Goal: Task Accomplishment & Management: Use online tool/utility

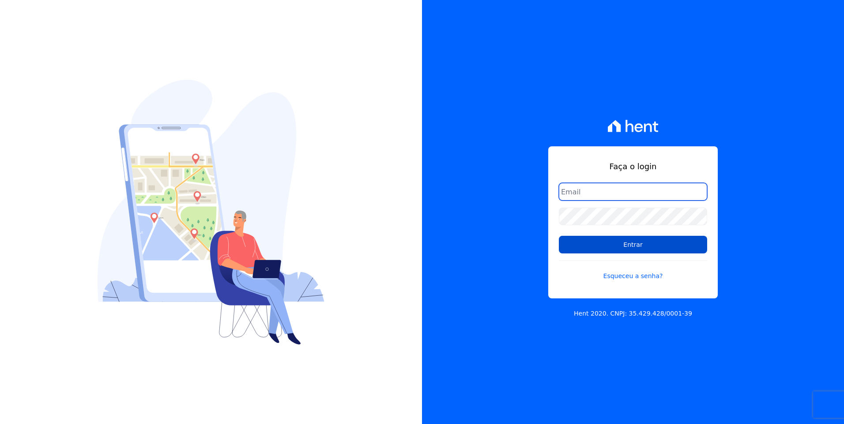
type input "moendasecopark2@gmail.com"
click at [655, 247] on input "Entrar" at bounding box center [633, 245] width 148 height 18
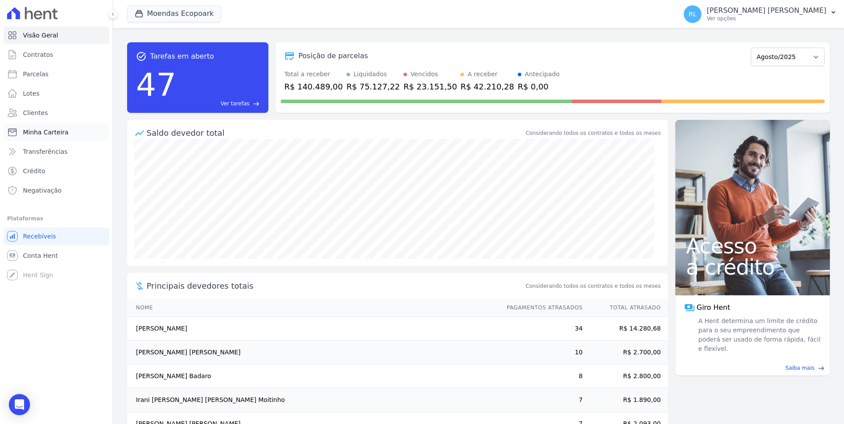
click at [60, 131] on span "Minha Carteira" at bounding box center [45, 132] width 45 height 9
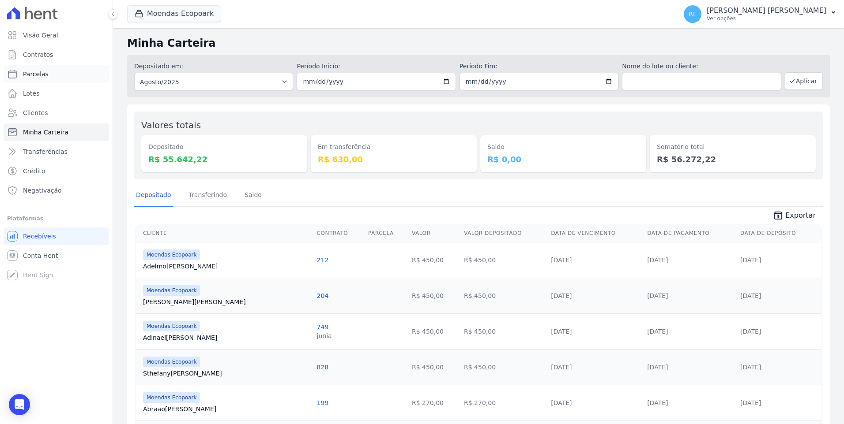
click at [58, 68] on link "Parcelas" at bounding box center [56, 74] width 105 height 18
select select
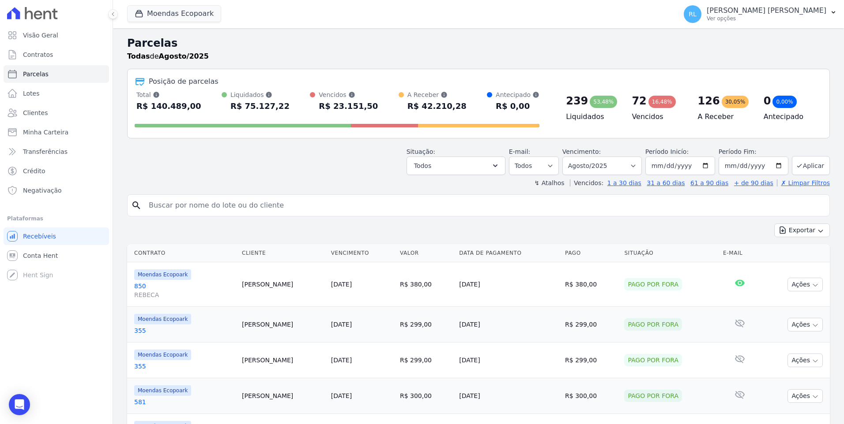
click at [195, 199] on input "search" at bounding box center [484, 206] width 682 height 18
type input "l"
type input "klara"
select select
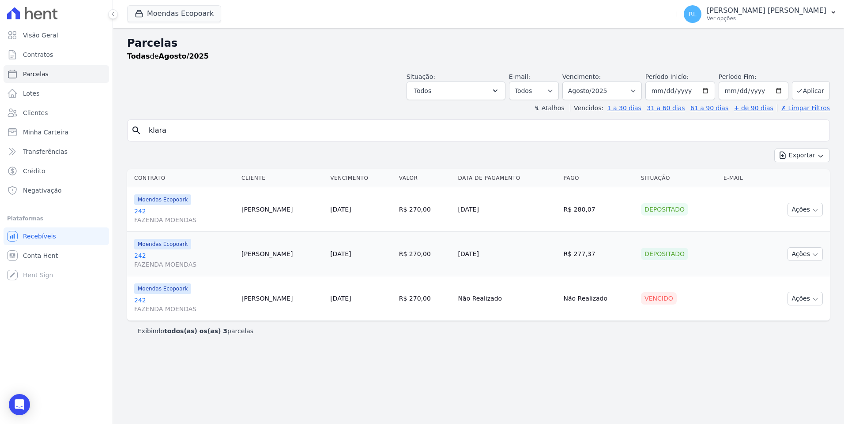
click at [141, 209] on link "242 FAZENDA MOENDAS" at bounding box center [184, 216] width 100 height 18
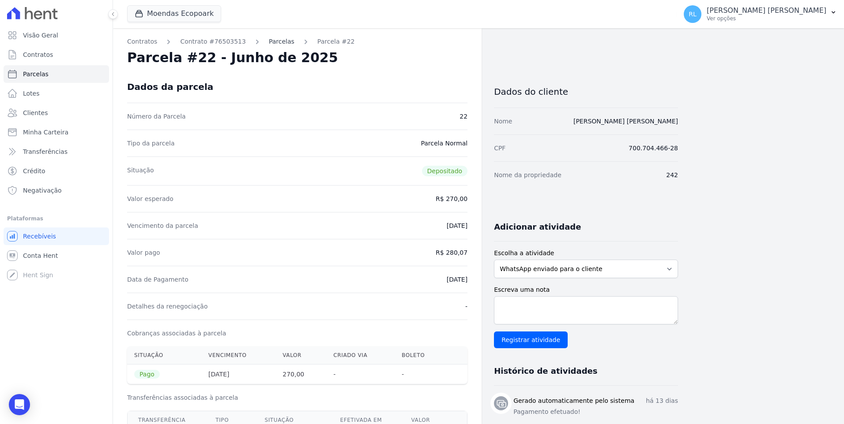
click at [277, 42] on link "Parcelas" at bounding box center [282, 41] width 26 height 9
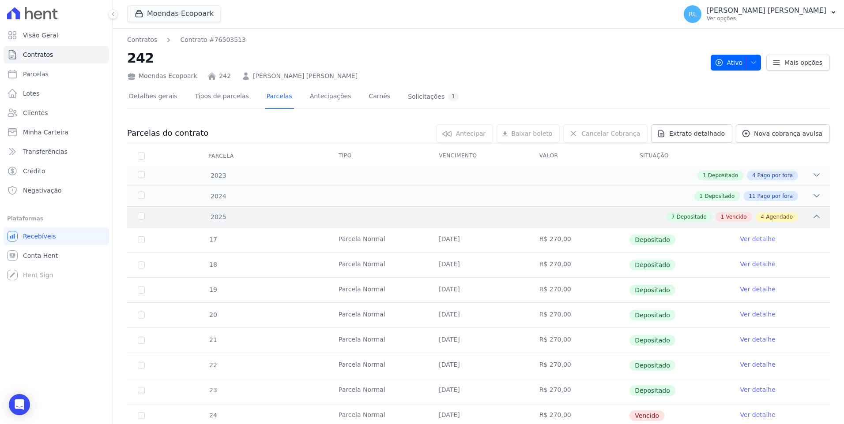
click at [812, 214] on icon at bounding box center [816, 216] width 9 height 9
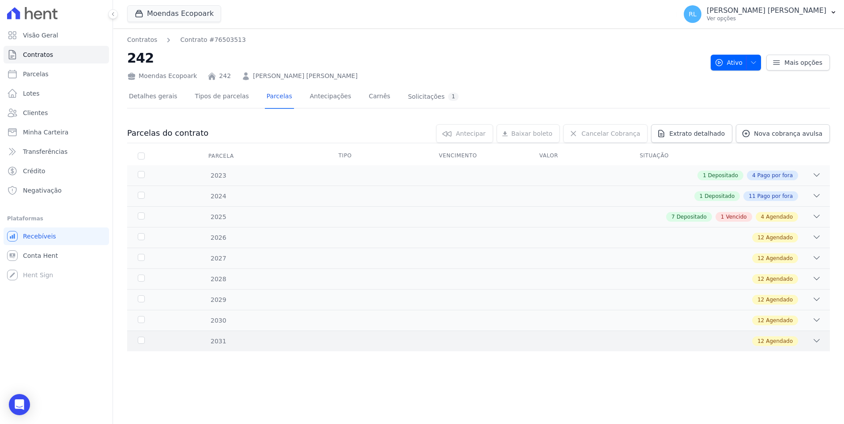
click at [819, 344] on icon at bounding box center [816, 341] width 9 height 9
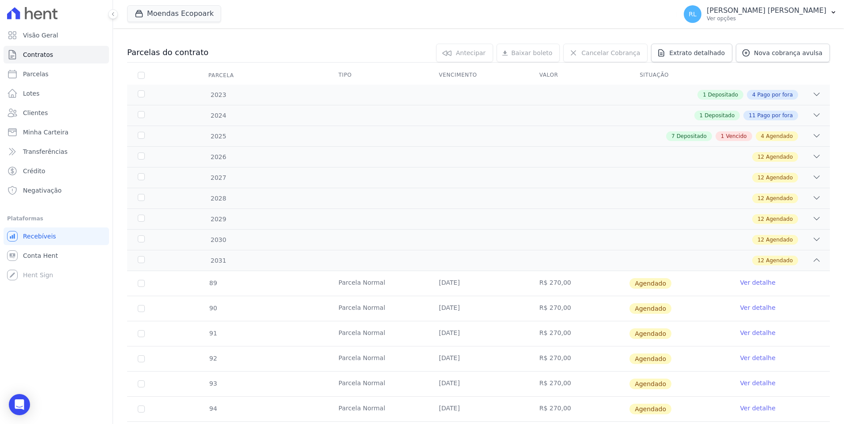
scroll to position [79, 0]
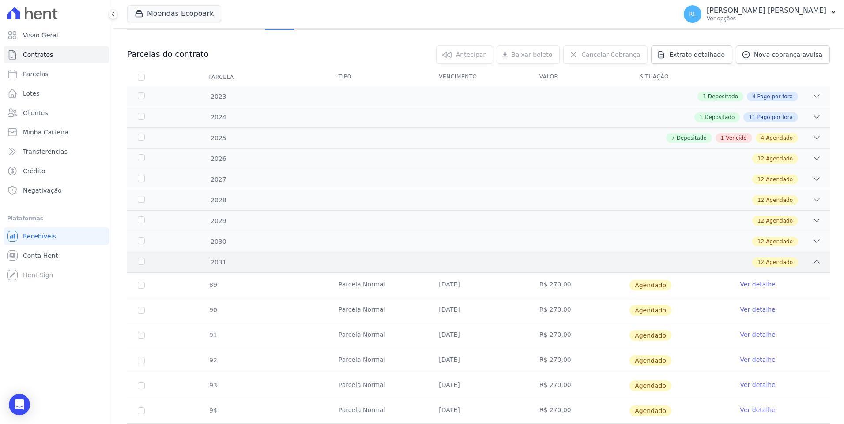
click at [812, 265] on icon at bounding box center [816, 262] width 9 height 9
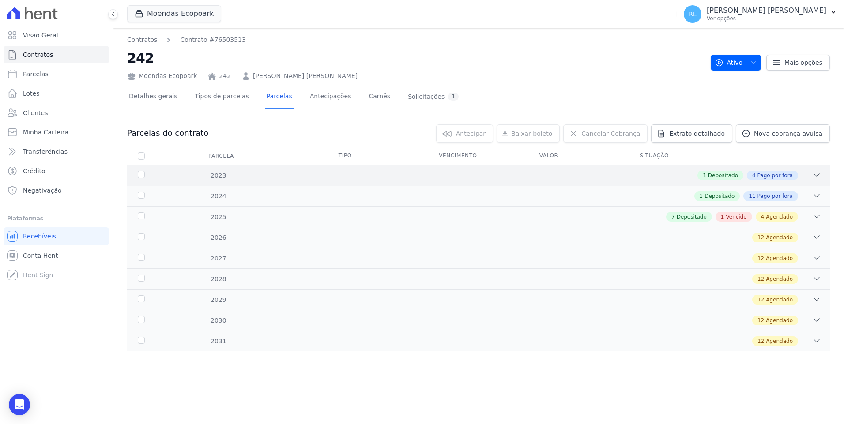
click at [813, 176] on icon at bounding box center [816, 175] width 9 height 9
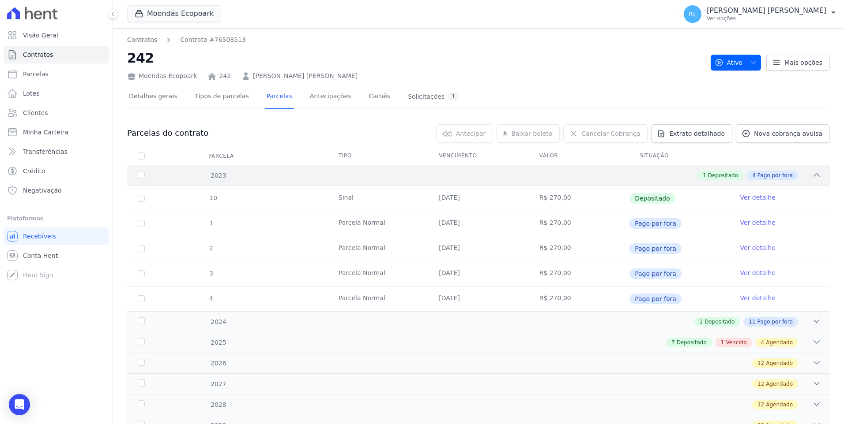
click at [815, 173] on div "2023 1 Depositado 4 Pago por fora" at bounding box center [478, 175] width 702 height 20
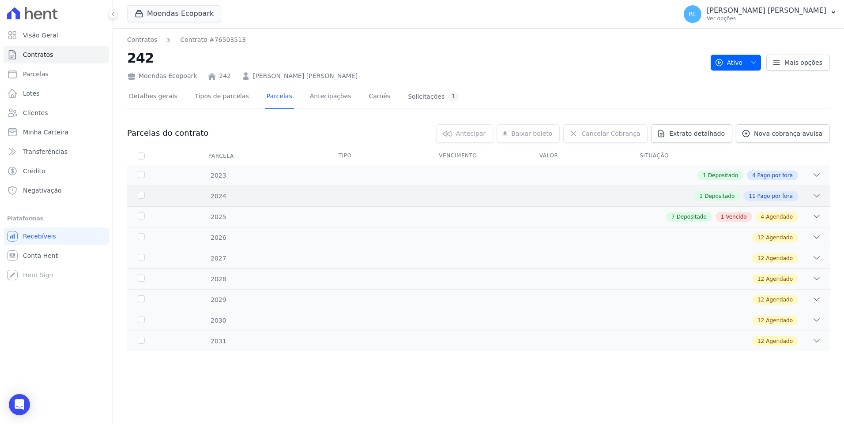
click at [815, 192] on icon at bounding box center [816, 196] width 9 height 9
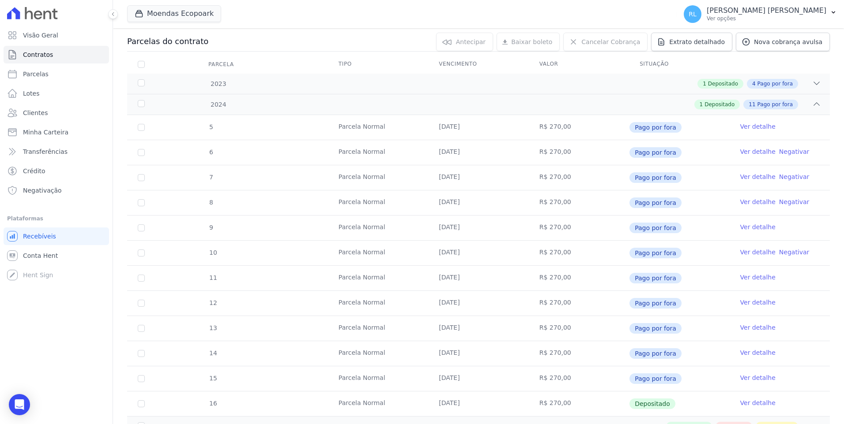
scroll to position [88, 0]
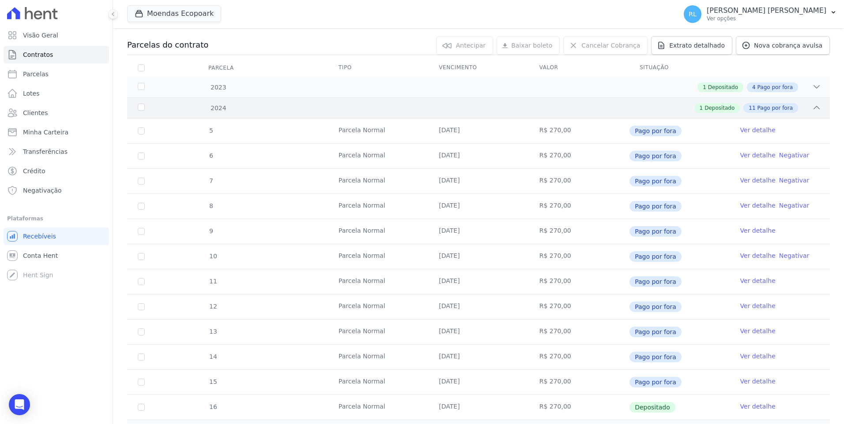
click at [814, 108] on icon at bounding box center [817, 107] width 6 height 3
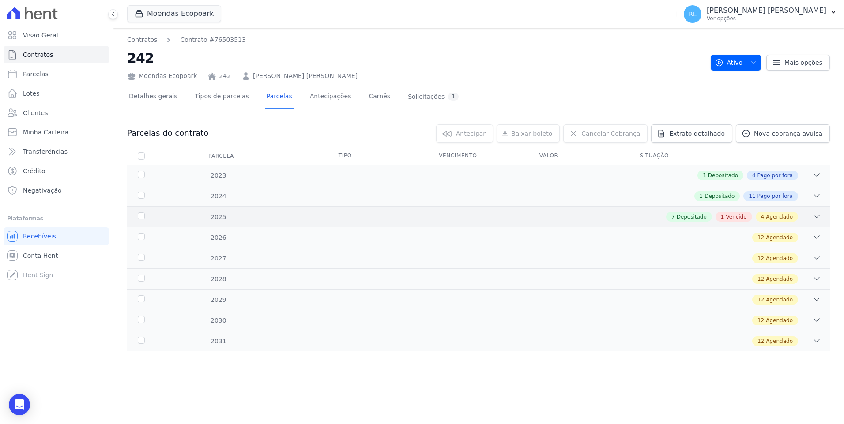
click at [819, 214] on icon at bounding box center [816, 216] width 9 height 9
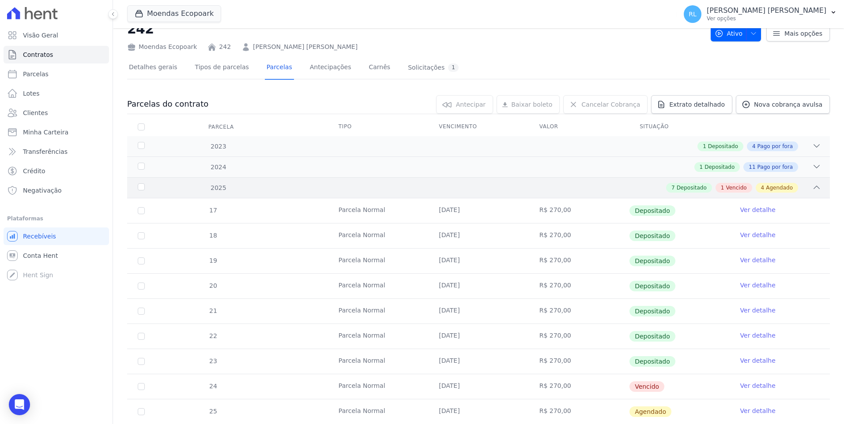
scroll to position [132, 0]
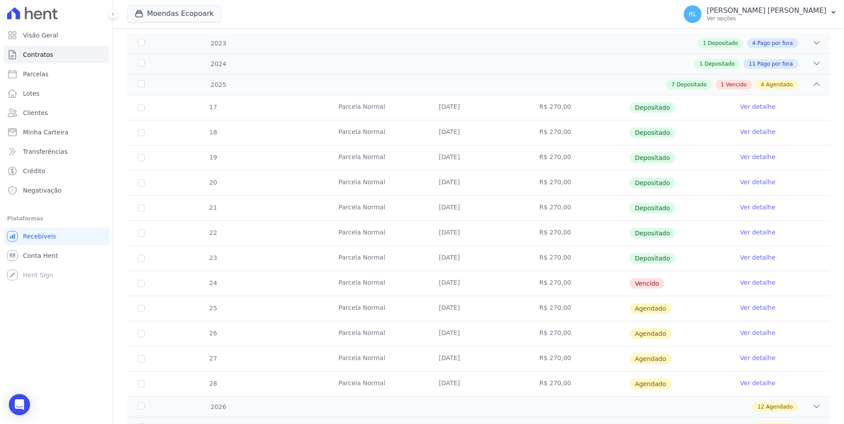
drag, startPoint x: 205, startPoint y: 260, endPoint x: 675, endPoint y: 259, distance: 469.5
click at [675, 259] on tr "23 [GEOGRAPHIC_DATA] [DATE] R$ 270,00 Depositado Ver detalhe" at bounding box center [478, 258] width 702 height 25
click at [428, 302] on td "[DATE]" at bounding box center [478, 309] width 100 height 25
click at [47, 75] on link "Parcelas" at bounding box center [56, 74] width 105 height 18
select select
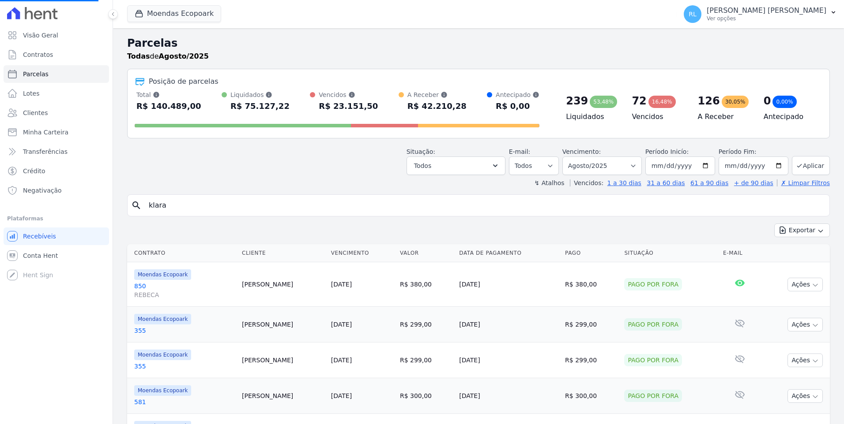
drag, startPoint x: 169, startPoint y: 202, endPoint x: 117, endPoint y: 198, distance: 51.7
select select
click at [195, 205] on input "search" at bounding box center [484, 206] width 682 height 18
type input "jadiel"
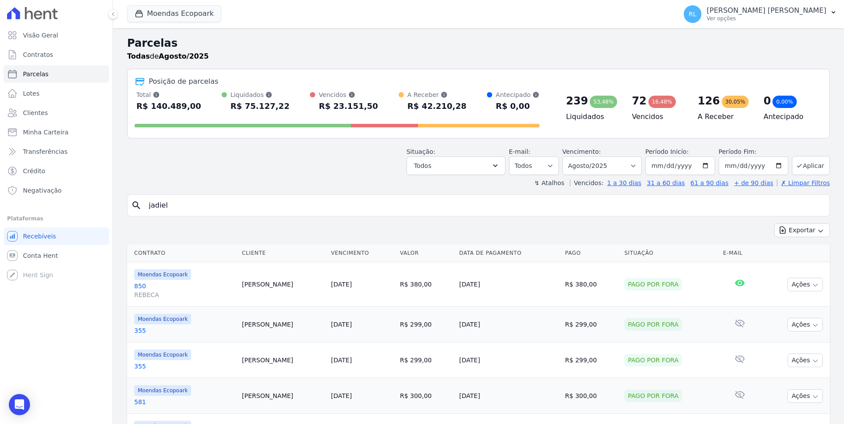
select select
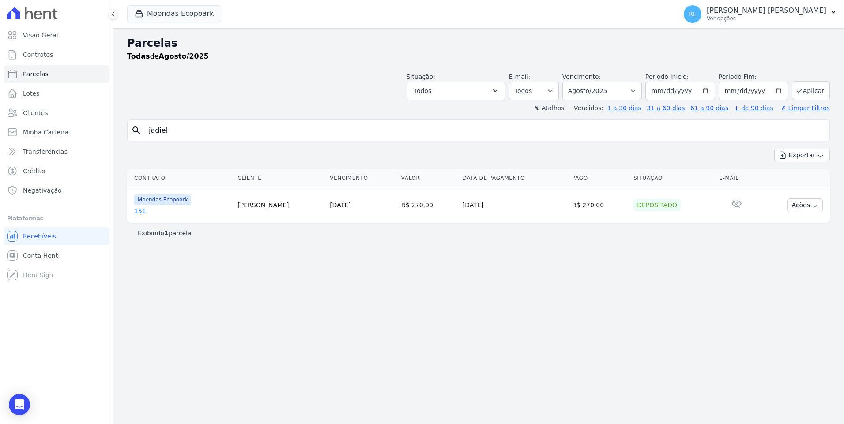
click at [145, 208] on link "151" at bounding box center [182, 211] width 96 height 9
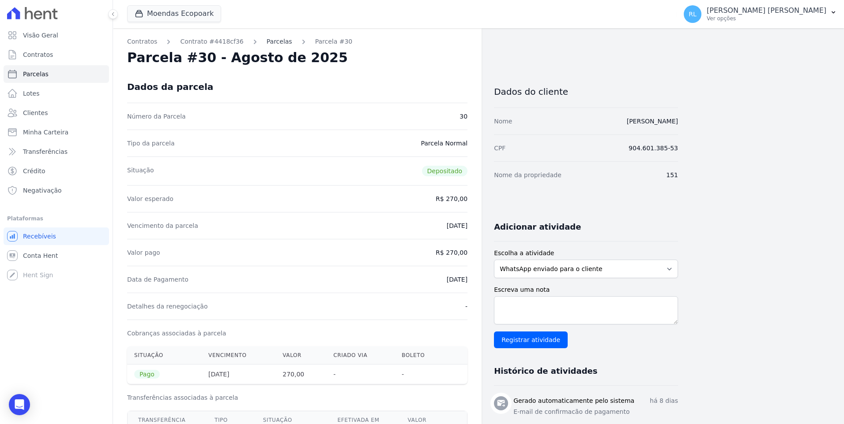
click at [268, 37] on link "Parcelas" at bounding box center [280, 41] width 26 height 9
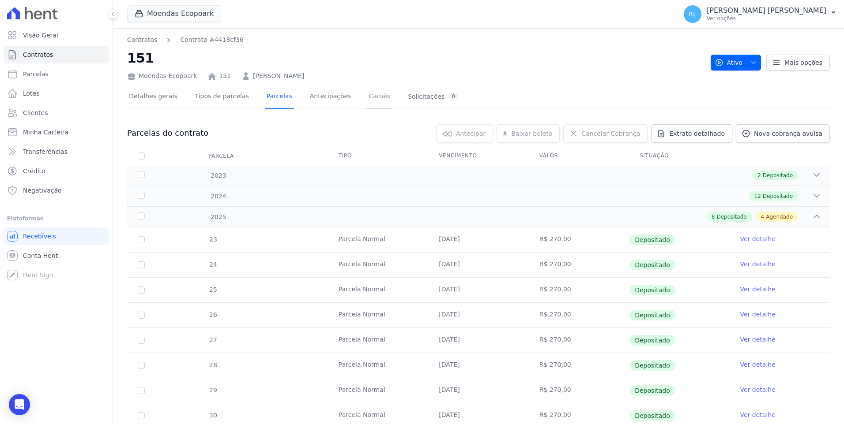
click at [367, 99] on link "Carnês" at bounding box center [379, 97] width 25 height 23
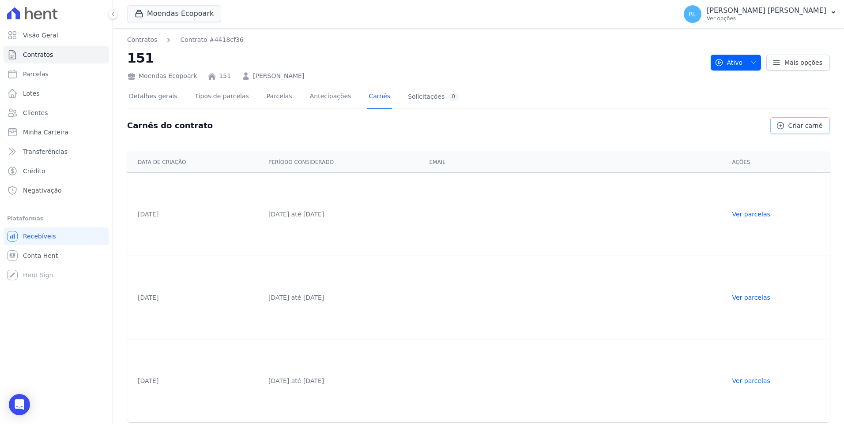
click at [821, 124] on link "Criar carnê" at bounding box center [800, 125] width 60 height 17
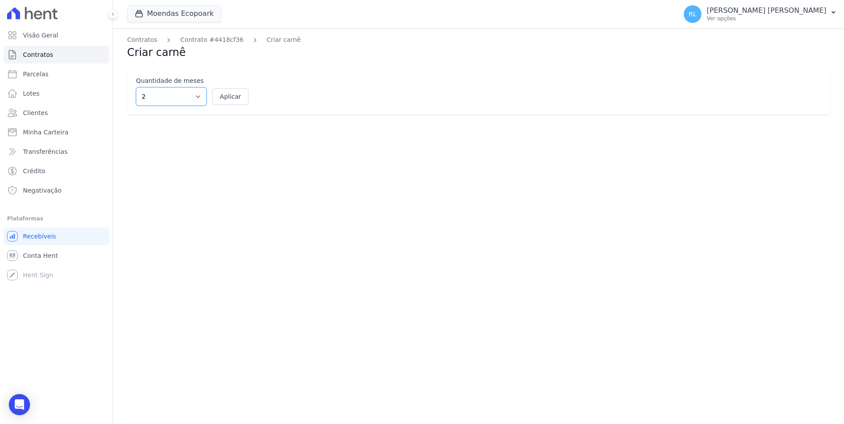
click at [143, 92] on select "2 3 4 5 6 7 8 9 10 11 12" at bounding box center [171, 96] width 71 height 19
select select "10"
click at [136, 87] on select "2 3 4 5 6 7 8 9 10 11 12" at bounding box center [171, 96] width 71 height 19
click at [223, 95] on button "Aplicar" at bounding box center [230, 96] width 36 height 17
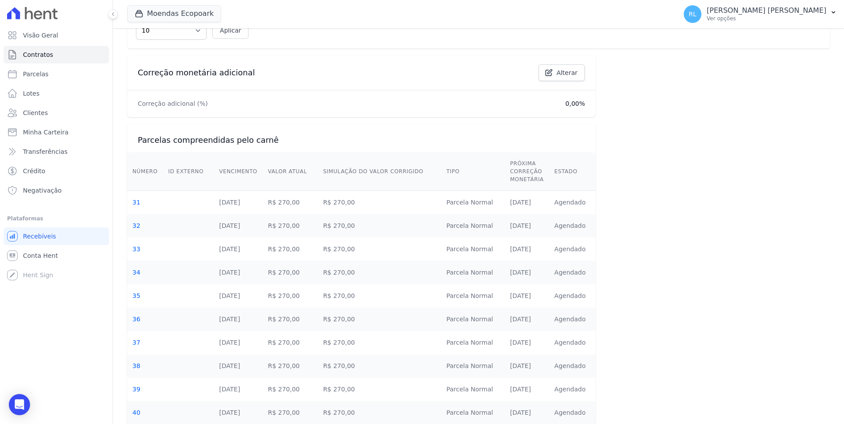
scroll to position [309, 0]
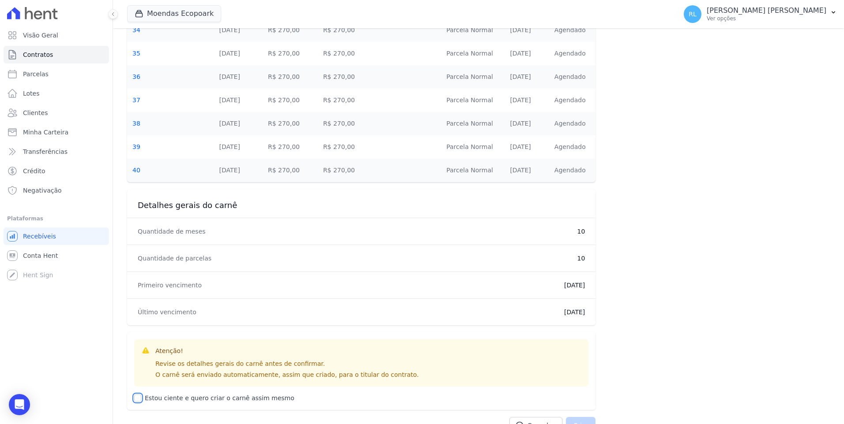
click at [141, 398] on input "Estou ciente e quero criar o carnê assim mesmo" at bounding box center [137, 398] width 7 height 7
checkbox input "true"
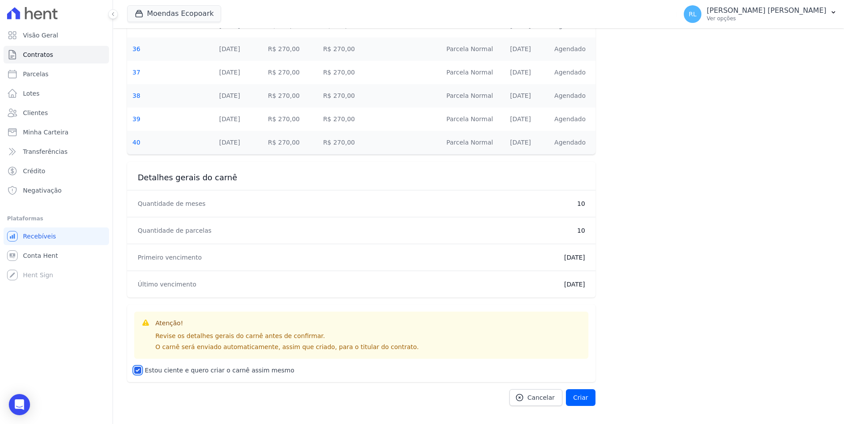
scroll to position [350, 0]
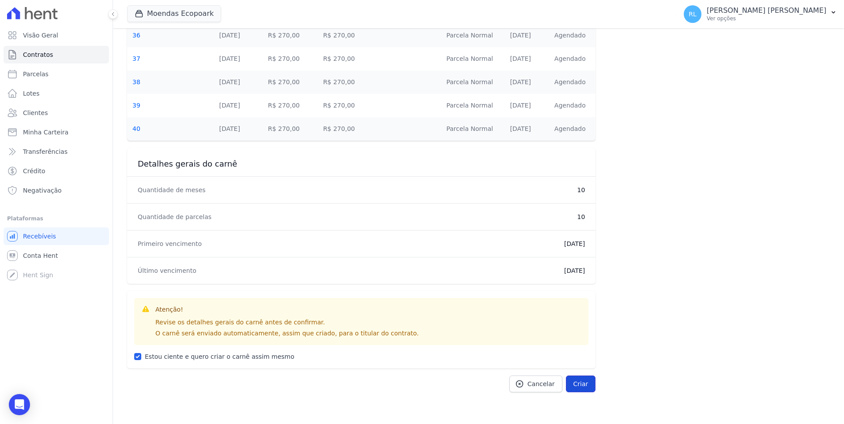
click at [577, 383] on button "Criar" at bounding box center [581, 384] width 30 height 17
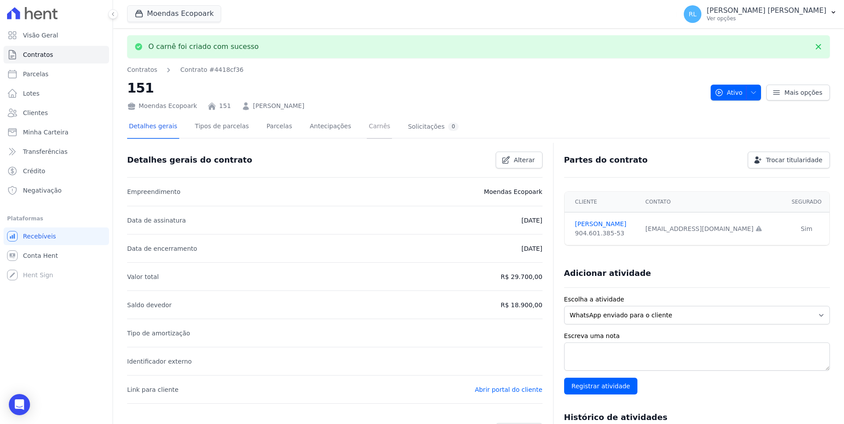
click at [367, 126] on link "Carnês" at bounding box center [379, 127] width 25 height 23
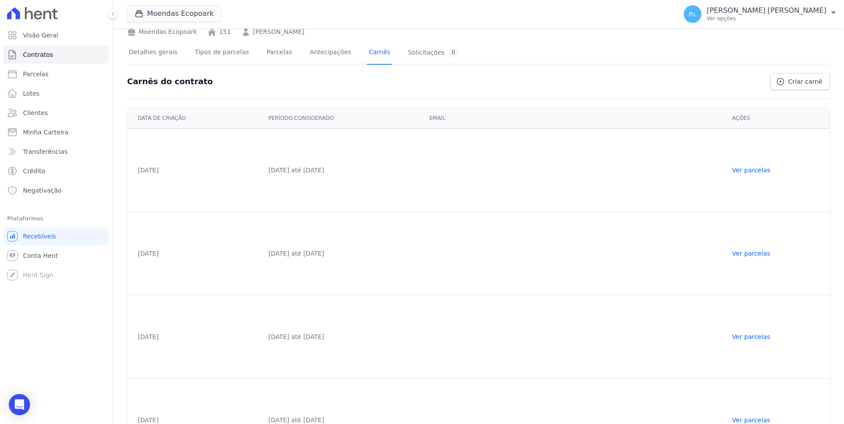
scroll to position [87, 0]
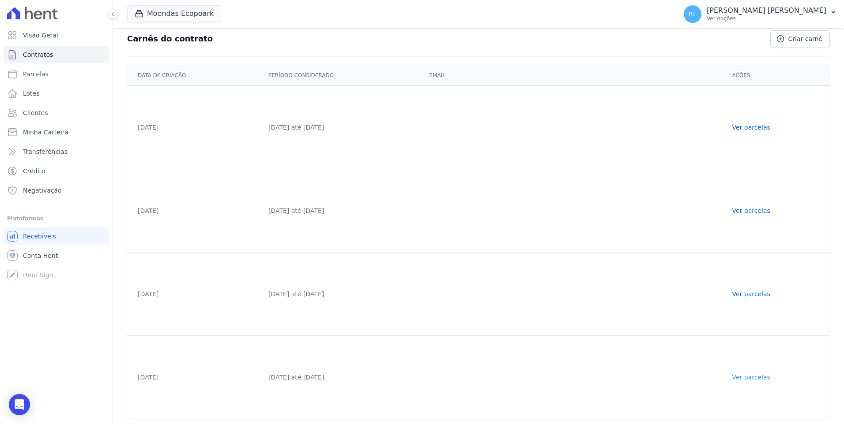
click at [760, 379] on link "Ver parcelas" at bounding box center [751, 377] width 38 height 7
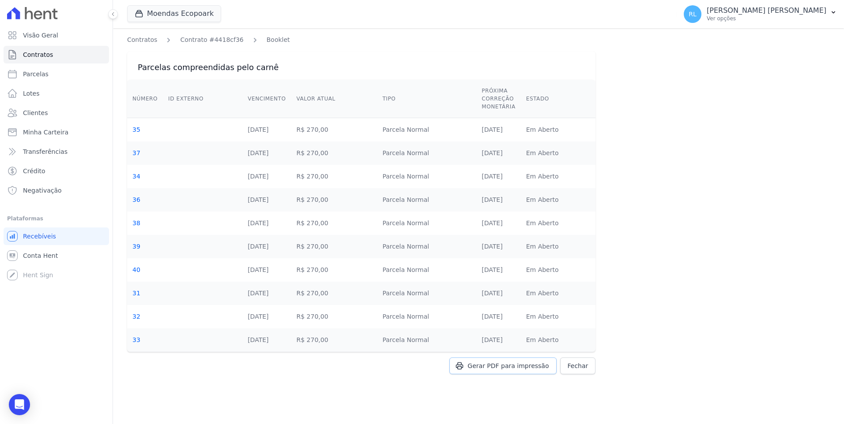
click at [531, 370] on span "Gerar PDF para impressão" at bounding box center [507, 366] width 81 height 9
click at [525, 365] on div "Gerar PDF para impressão [GEOGRAPHIC_DATA]" at bounding box center [361, 375] width 468 height 34
click at [496, 365] on div "Gerar PDF para impressão [GEOGRAPHIC_DATA]" at bounding box center [361, 375] width 468 height 34
click at [500, 365] on div "Gerar PDF para impressão [GEOGRAPHIC_DATA]" at bounding box center [361, 375] width 468 height 34
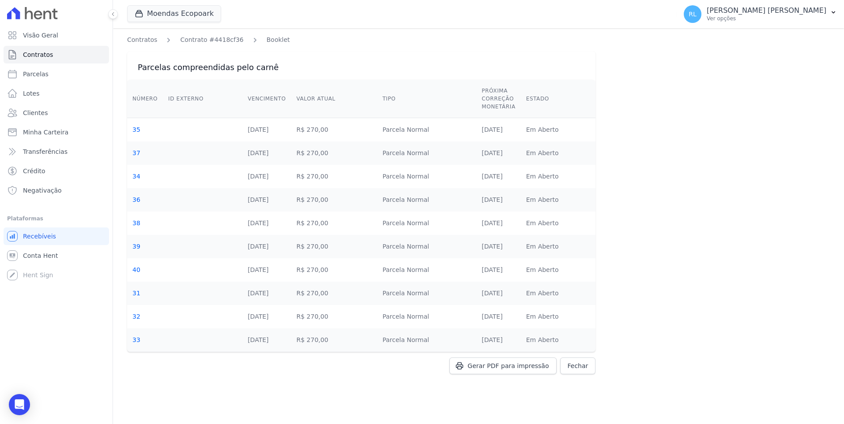
drag, startPoint x: 500, startPoint y: 365, endPoint x: 697, endPoint y: 279, distance: 215.0
click at [697, 279] on div "Contratos Contrato #4418cf36 Booklet Parcelas compreendidas pelo carnê Número I…" at bounding box center [478, 226] width 731 height 396
click at [502, 371] on link "Gerar PDF para impressão" at bounding box center [502, 366] width 107 height 17
